Goal: Information Seeking & Learning: Find specific fact

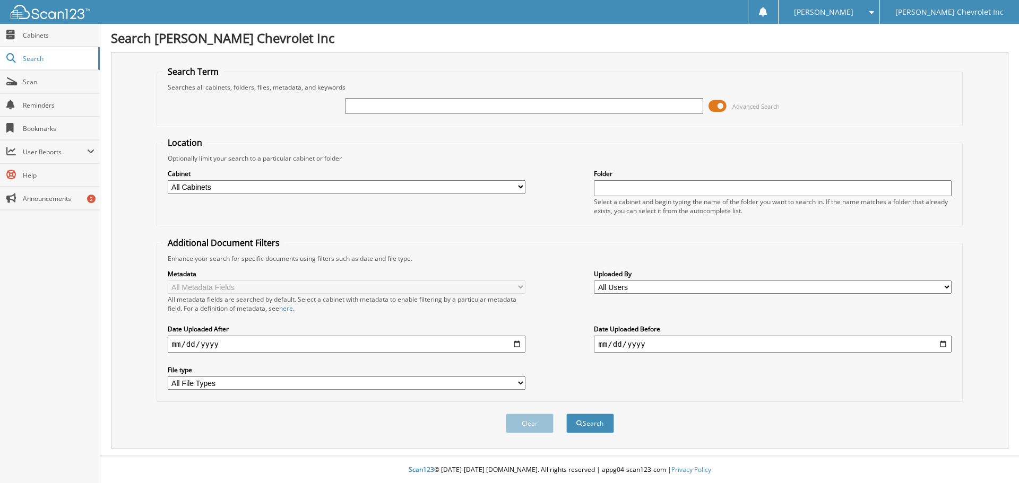
click at [721, 106] on span at bounding box center [718, 106] width 18 height 16
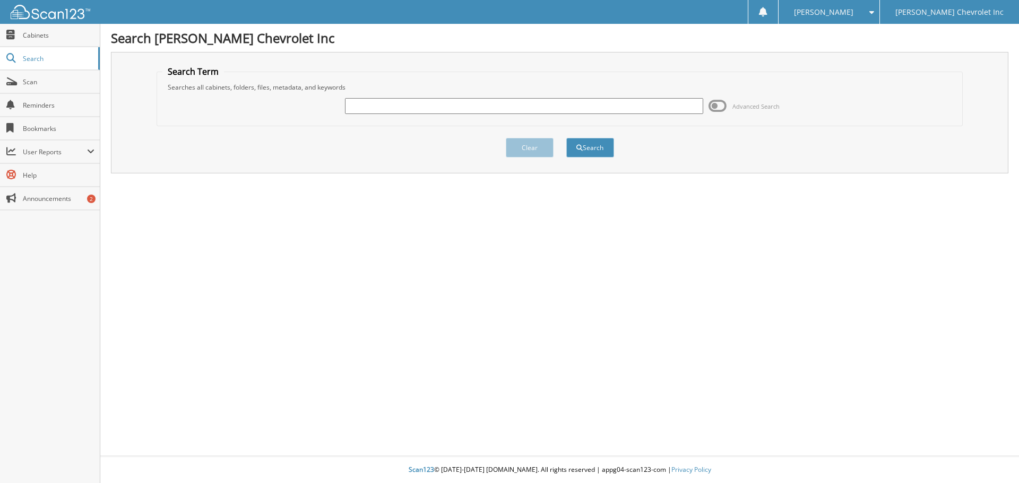
click at [378, 107] on input "text" at bounding box center [524, 106] width 358 height 16
type input "Bredna Karana"
click at [566, 138] on button "Search" at bounding box center [590, 148] width 48 height 20
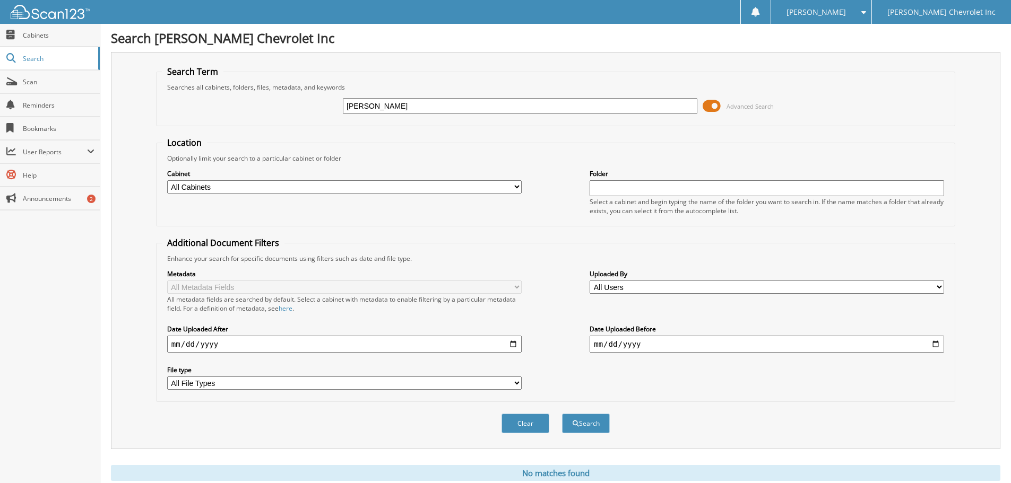
click at [715, 106] on span at bounding box center [712, 106] width 18 height 16
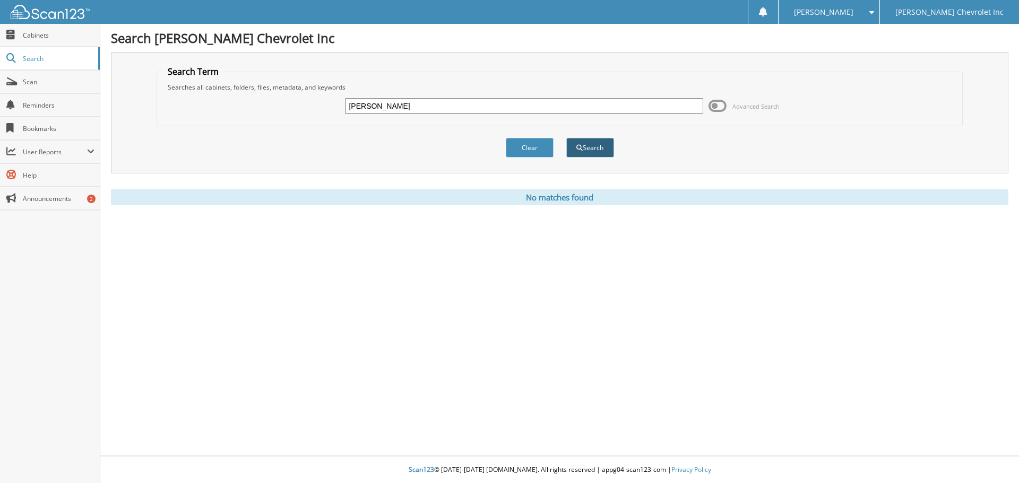
click at [604, 151] on button "Search" at bounding box center [590, 148] width 48 height 20
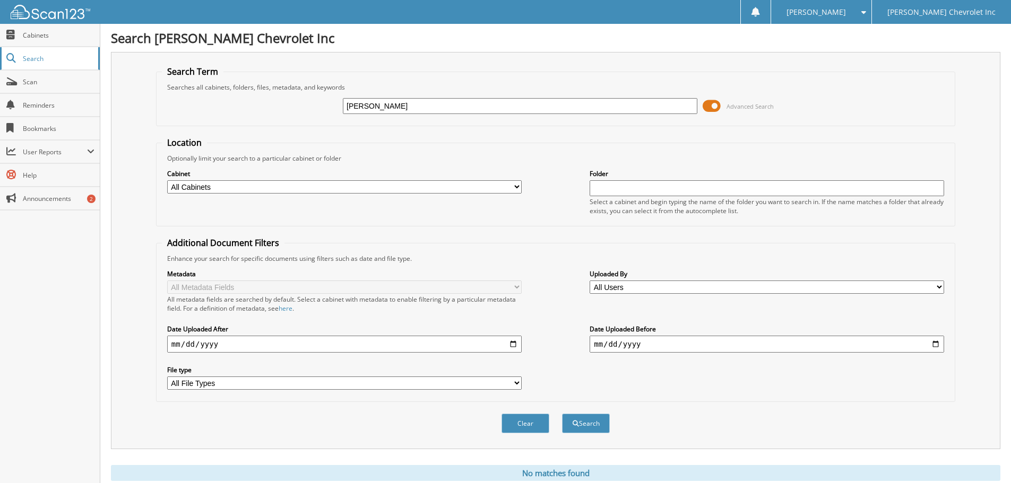
click at [39, 62] on span "Search" at bounding box center [58, 58] width 70 height 9
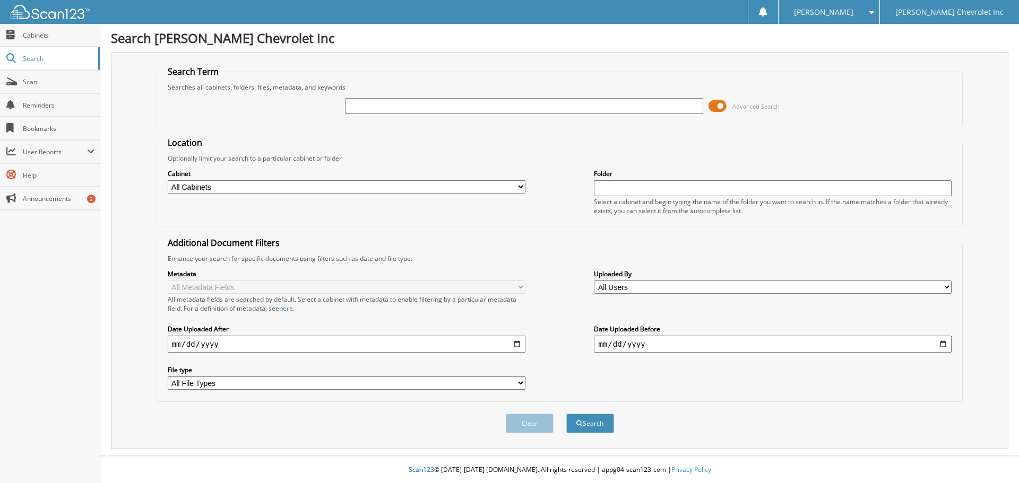
click at [723, 106] on span at bounding box center [718, 106] width 18 height 16
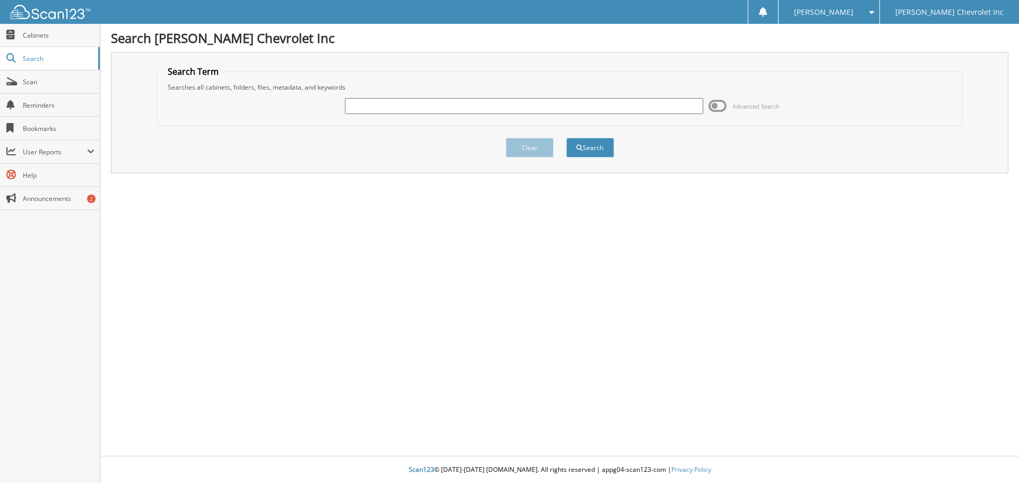
click at [348, 110] on input "text" at bounding box center [524, 106] width 358 height 16
type input "Brenda Karana"
click at [566, 138] on button "Search" at bounding box center [590, 148] width 48 height 20
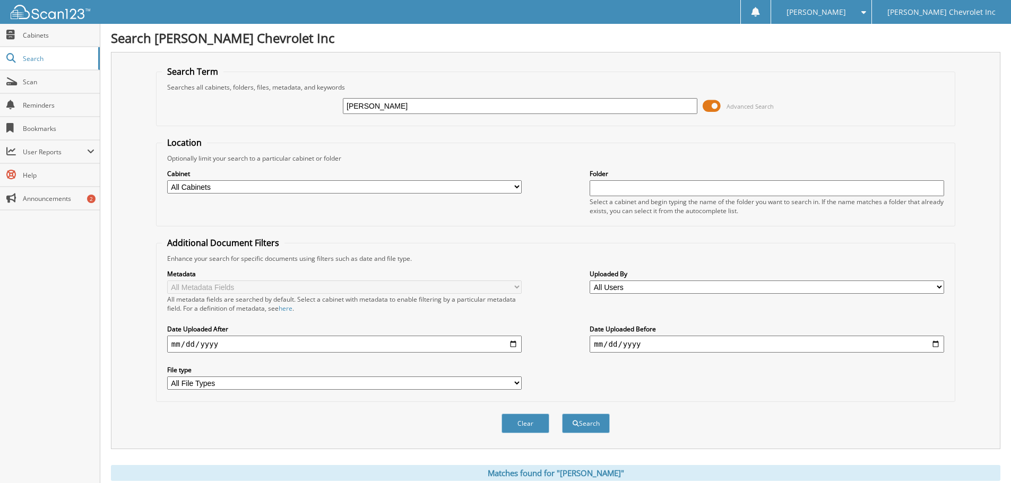
click at [711, 103] on span at bounding box center [712, 106] width 18 height 16
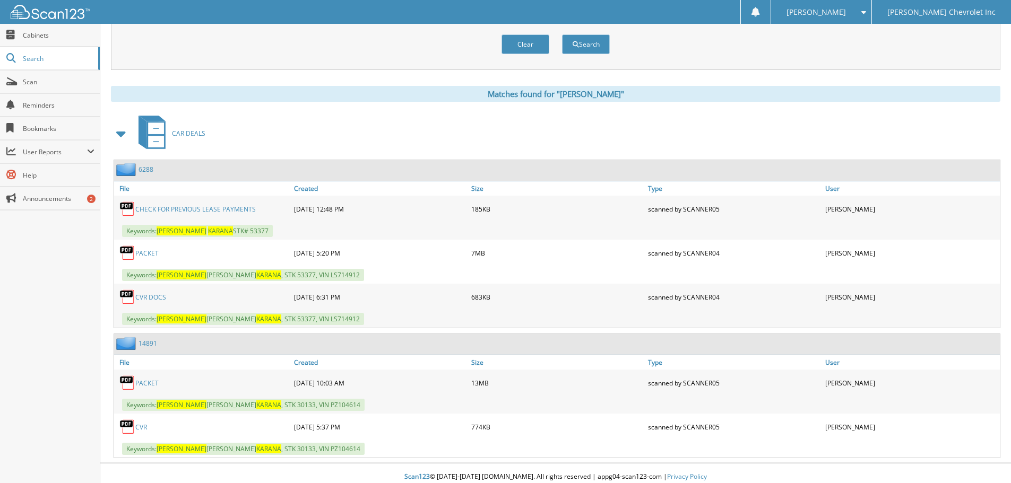
scroll to position [110, 0]
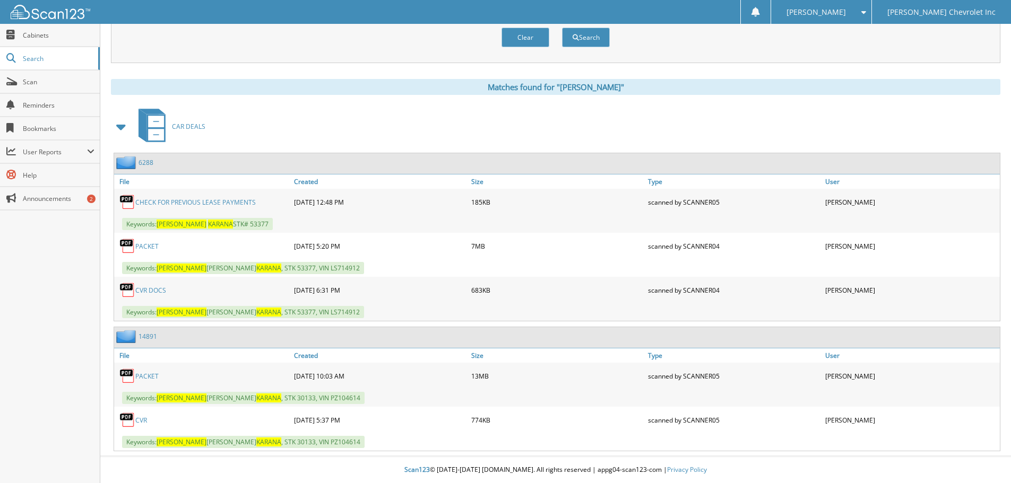
click at [152, 377] on link "PACKET" at bounding box center [146, 376] width 23 height 9
